Goal: Task Accomplishment & Management: Manage account settings

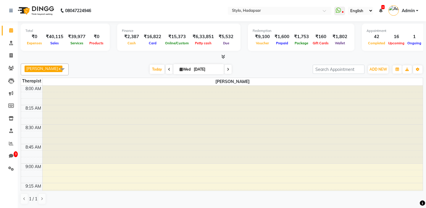
click at [57, 66] on span at bounding box center [63, 69] width 12 height 11
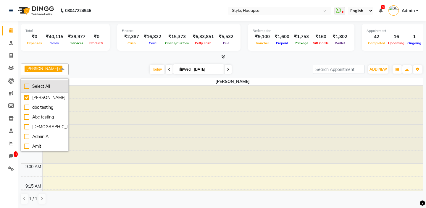
click at [43, 85] on div "Select All" at bounding box center [44, 86] width 41 height 6
checkbox input "true"
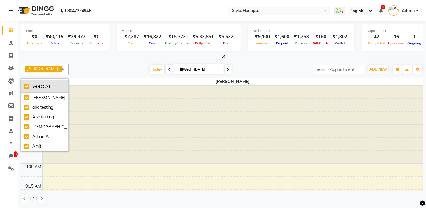
checkbox input "true"
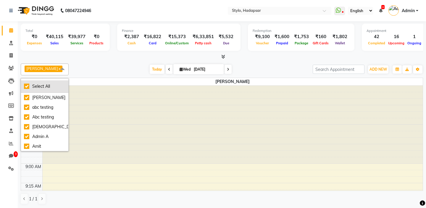
checkbox input "true"
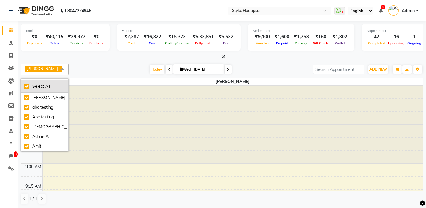
checkbox input "true"
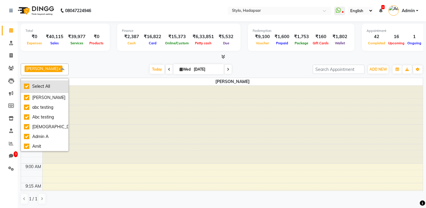
checkbox input "true"
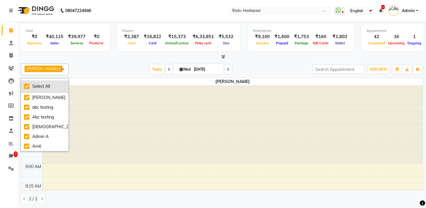
checkbox input "true"
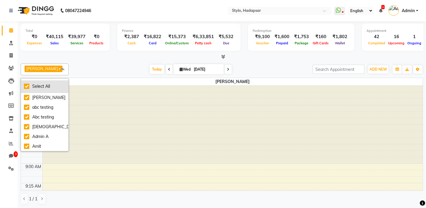
checkbox input "true"
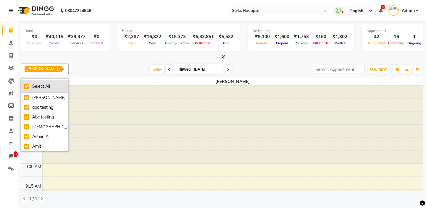
checkbox input "true"
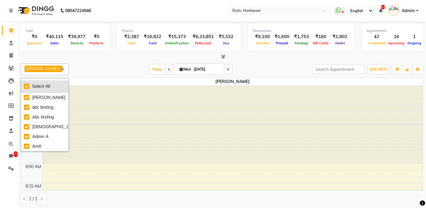
checkbox input "true"
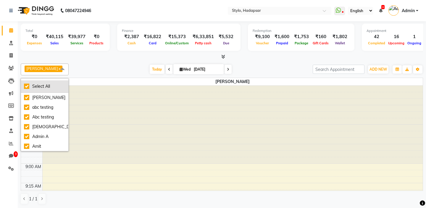
checkbox input "true"
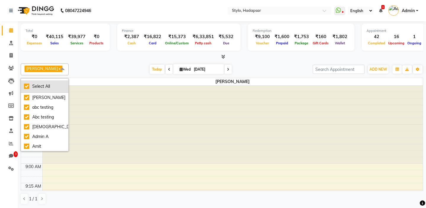
checkbox input "true"
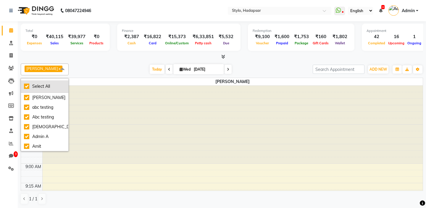
checkbox input "true"
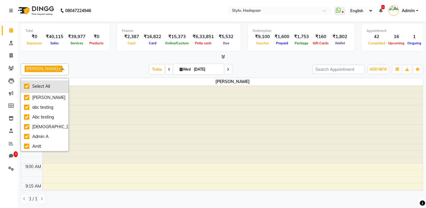
checkbox input "true"
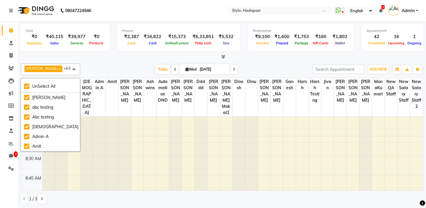
click at [99, 69] on div "[DATE] [DATE]" at bounding box center [196, 69] width 227 height 9
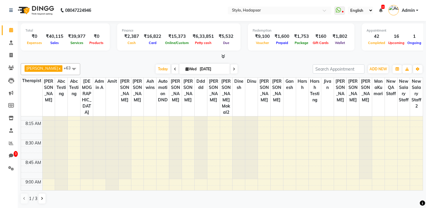
scroll to position [17, 0]
click at [407, 12] on span "Admin" at bounding box center [408, 10] width 13 height 6
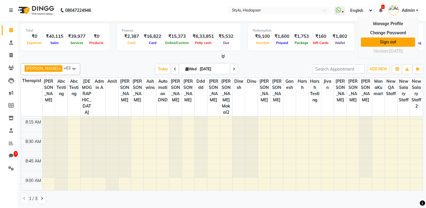
click at [390, 42] on link "Sign out" at bounding box center [388, 42] width 54 height 9
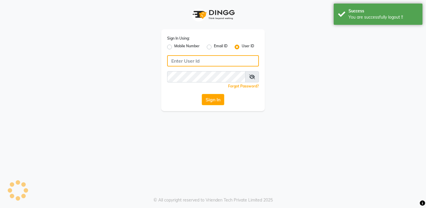
type input "arsp"
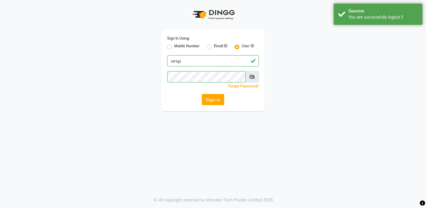
click at [214, 46] on label "Email ID" at bounding box center [221, 47] width 14 height 7
click at [214, 46] on input "Email ID" at bounding box center [216, 46] width 4 height 4
radio input "true"
radio input "false"
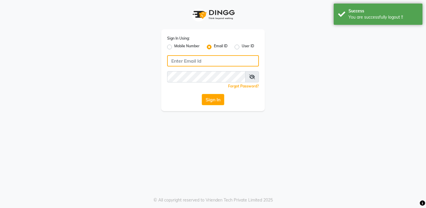
click at [198, 62] on input "Username" at bounding box center [213, 60] width 92 height 11
type input "e"
click at [242, 45] on label "User ID" at bounding box center [248, 47] width 12 height 7
click at [242, 45] on input "User ID" at bounding box center [244, 46] width 4 height 4
radio input "true"
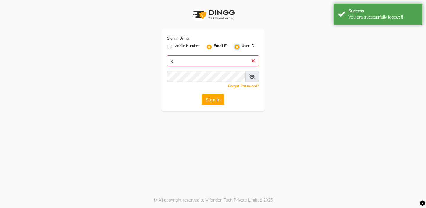
radio input "false"
click at [220, 63] on input "Username" at bounding box center [213, 60] width 92 height 11
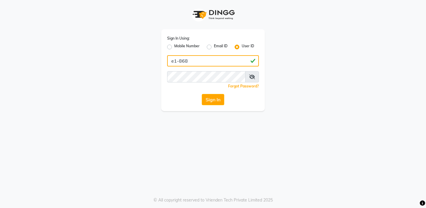
type input "e1-868"
click at [255, 79] on icon at bounding box center [252, 77] width 6 height 5
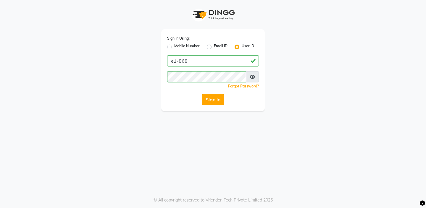
click at [208, 100] on button "Sign In" at bounding box center [213, 99] width 22 height 11
